Goal: Use online tool/utility: Utilize a website feature to perform a specific function

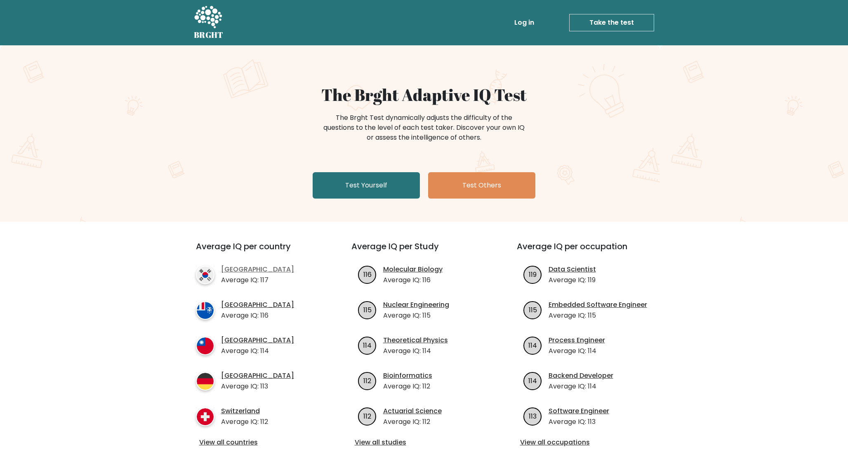
click at [240, 268] on link "South Korea" at bounding box center [257, 270] width 73 height 10
click at [364, 188] on link "Test Yourself" at bounding box center [365, 185] width 107 height 26
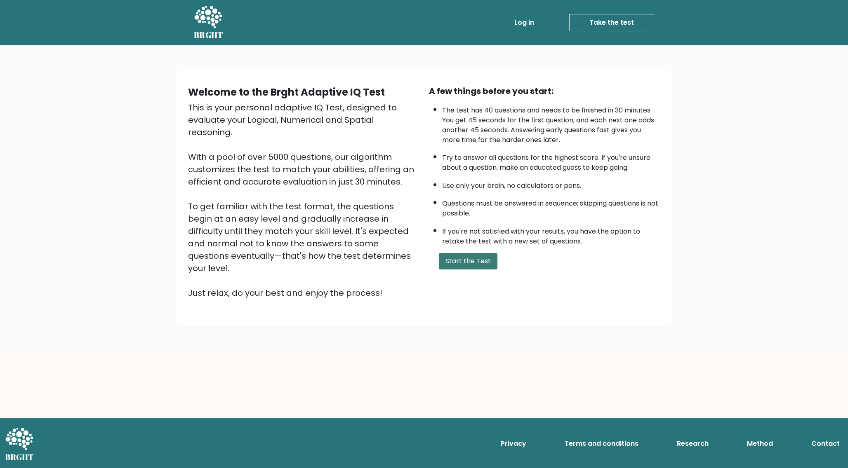
click at [465, 261] on button "Start the Test" at bounding box center [468, 261] width 59 height 16
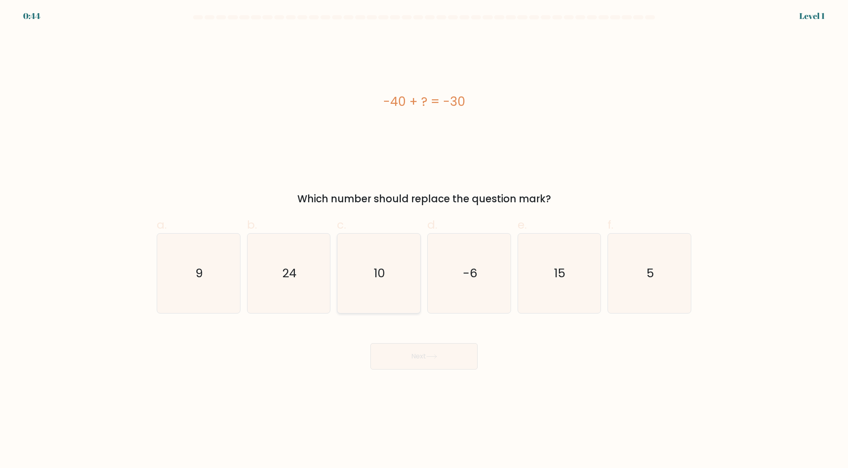
click at [386, 260] on icon "10" at bounding box center [379, 274] width 80 height 80
click at [424, 240] on input "c. 10" at bounding box center [424, 236] width 0 height 5
radio input "true"
click at [435, 357] on icon at bounding box center [431, 357] width 10 height 4
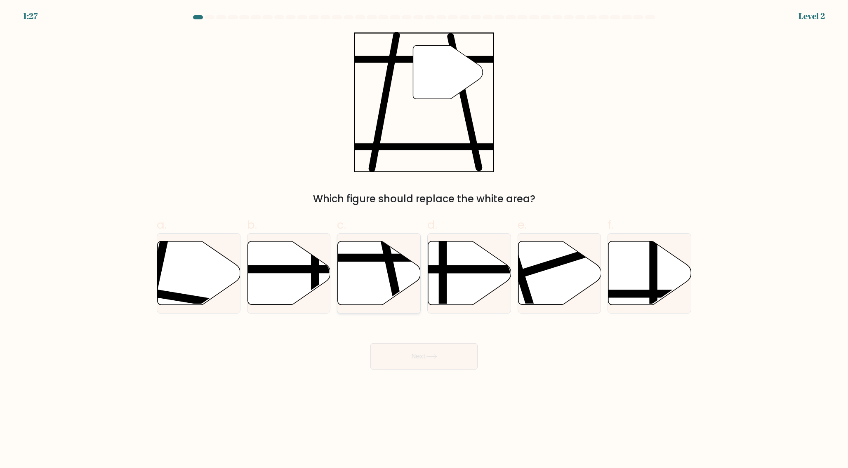
click at [390, 284] on line at bounding box center [399, 308] width 34 height 156
click at [424, 240] on input "c." at bounding box center [424, 236] width 0 height 5
radio input "true"
click at [424, 356] on button "Next" at bounding box center [423, 356] width 107 height 26
